Goal: Obtain resource: Obtain resource

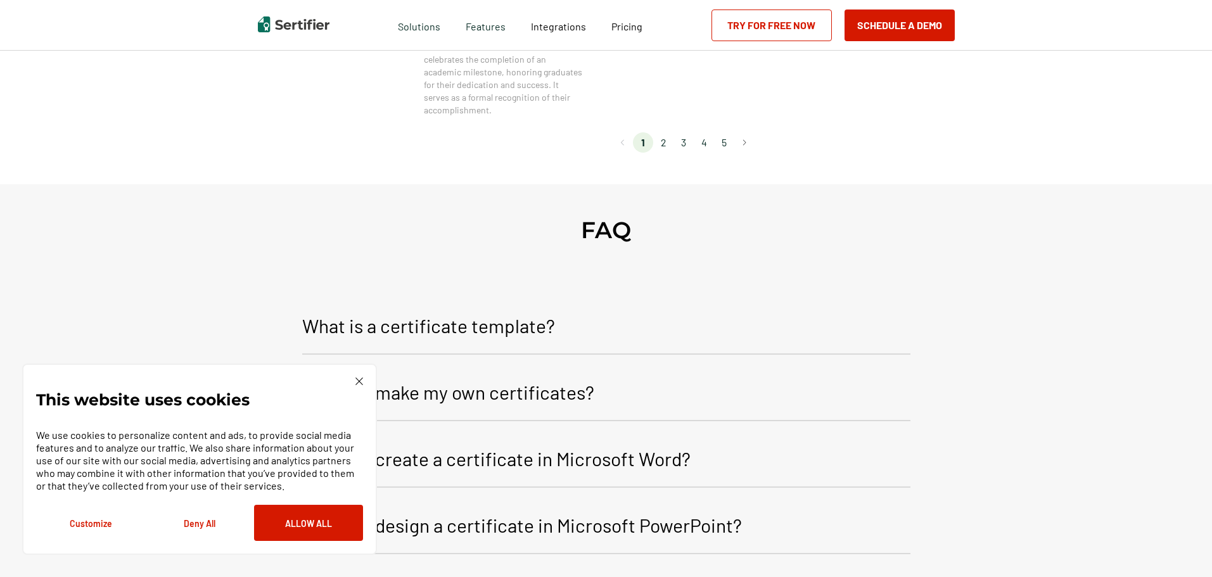
scroll to position [1393, 0]
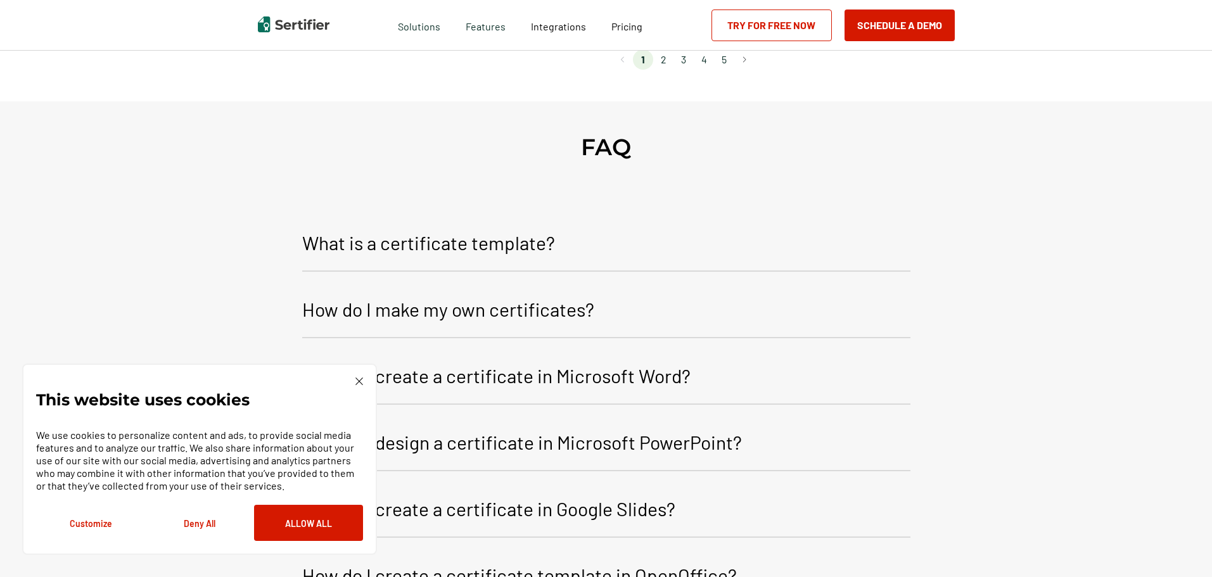
click at [666, 56] on li "2" at bounding box center [663, 59] width 20 height 20
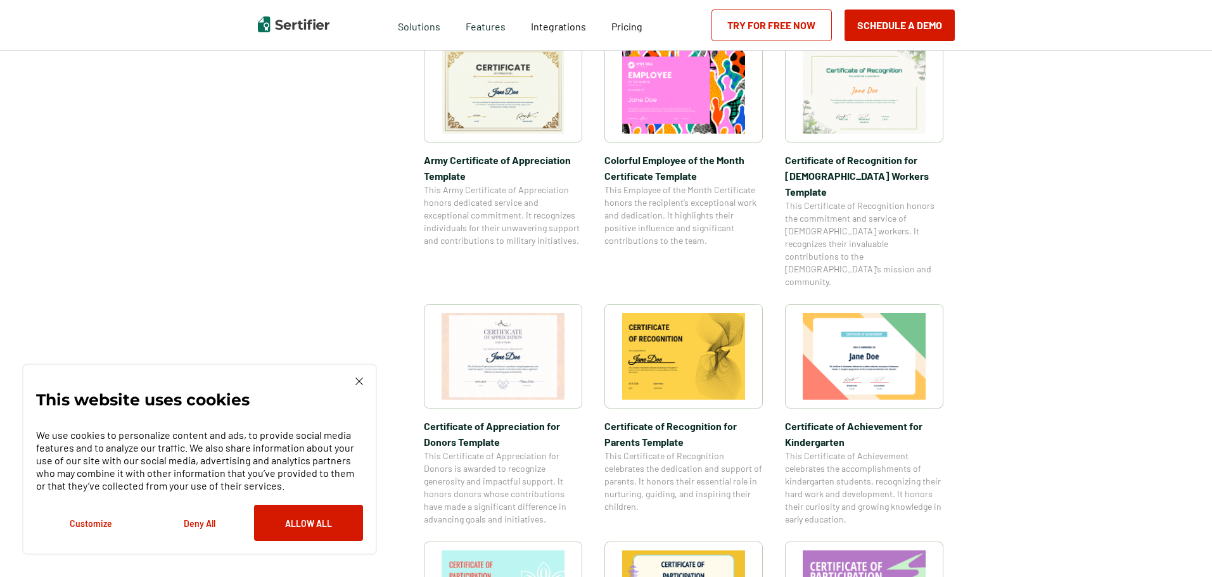
scroll to position [507, 0]
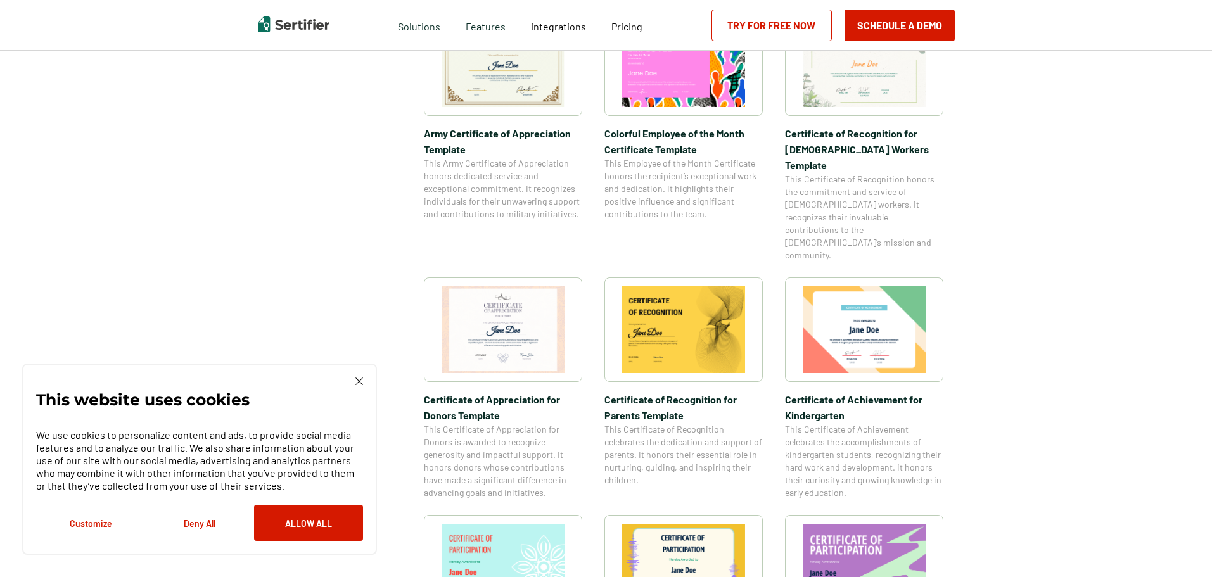
click at [697, 286] on img at bounding box center [683, 329] width 123 height 87
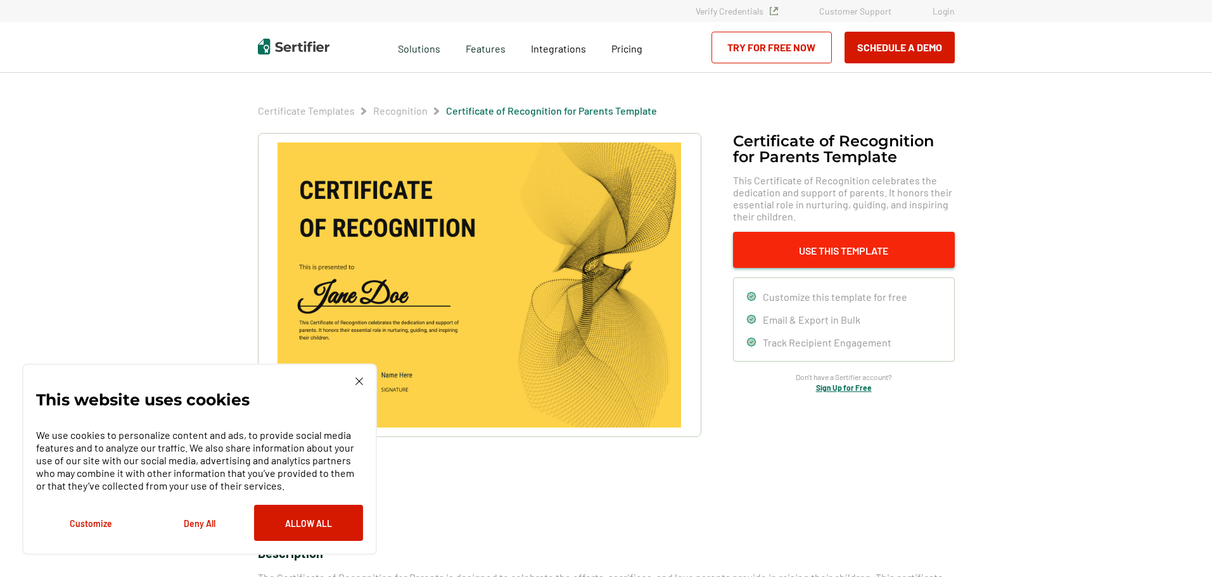
click at [819, 250] on button "Use This Template" at bounding box center [844, 250] width 222 height 36
